Goal: Complete application form: Complete application form

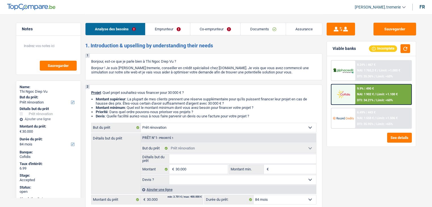
select select "renovation"
select select "84"
select select "renovation"
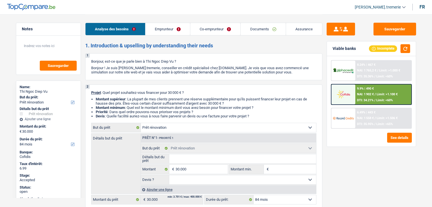
select select "84"
select select "independent"
select select "mutuality"
select select "netSalary"
select select "rentalIncome"
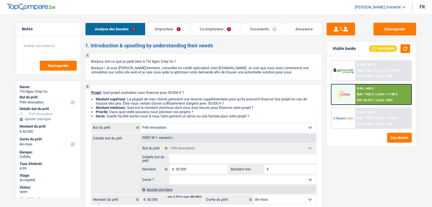
select select "mutualityIndemnity"
select select "ownerWithoutMortgage"
select select "personalLoan"
select select "homeFurnishingOrRelocation"
select select "60"
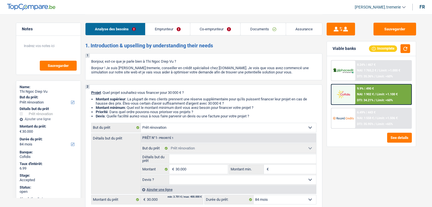
select select "cardOrCredit"
select select "renovation"
select select "84"
click at [263, 27] on link "Documents" at bounding box center [263, 29] width 45 height 12
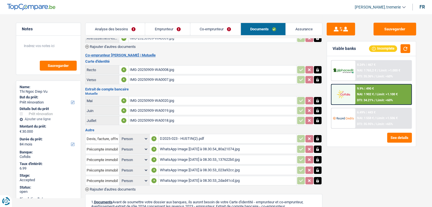
scroll to position [143, 0]
click at [166, 135] on div "D2025-023 - HUSTIN(2).pdf" at bounding box center [227, 139] width 135 height 9
